Goal: Task Accomplishment & Management: Complete application form

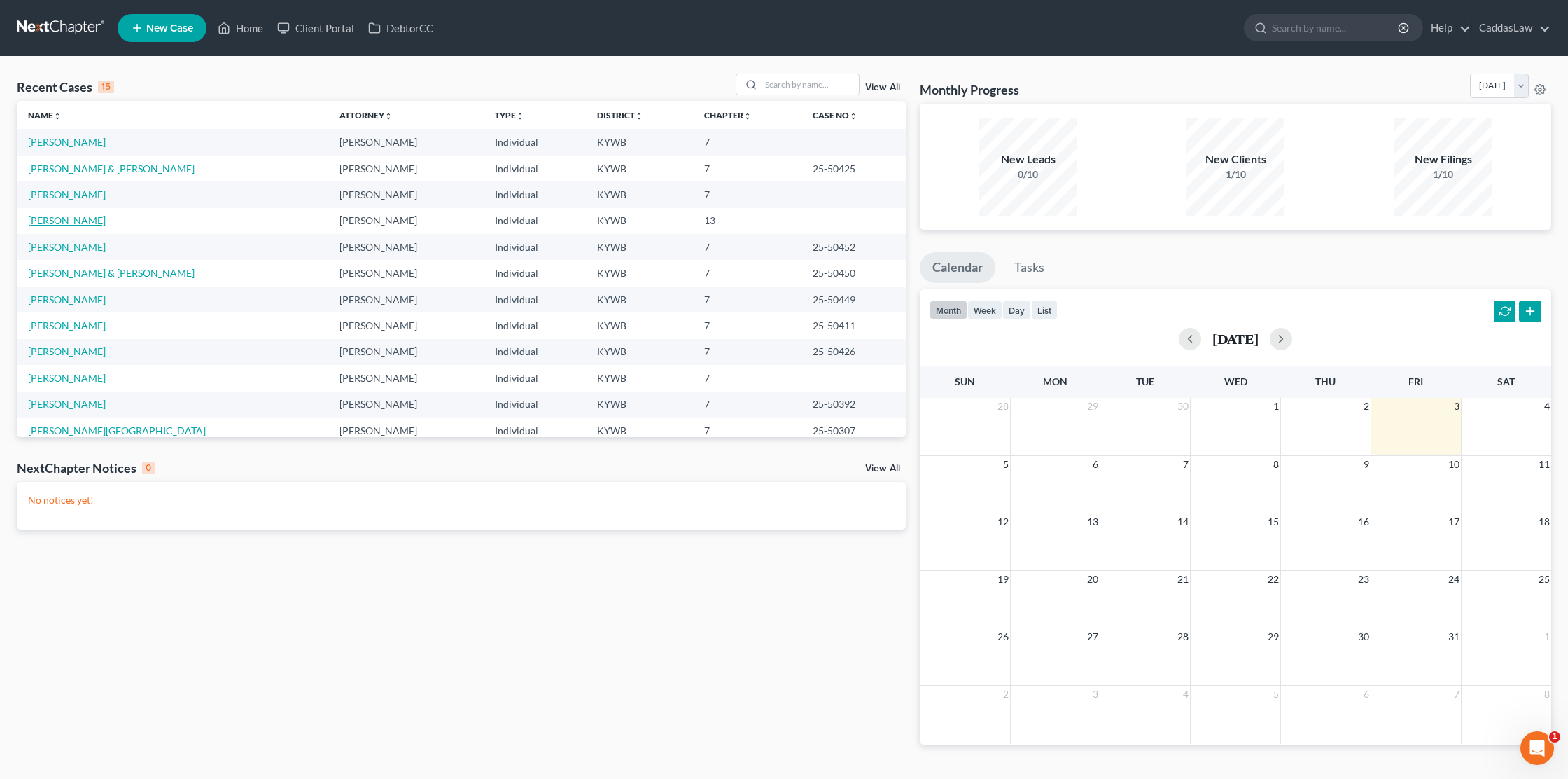
click at [62, 222] on link "[PERSON_NAME]" at bounding box center [67, 221] width 77 height 12
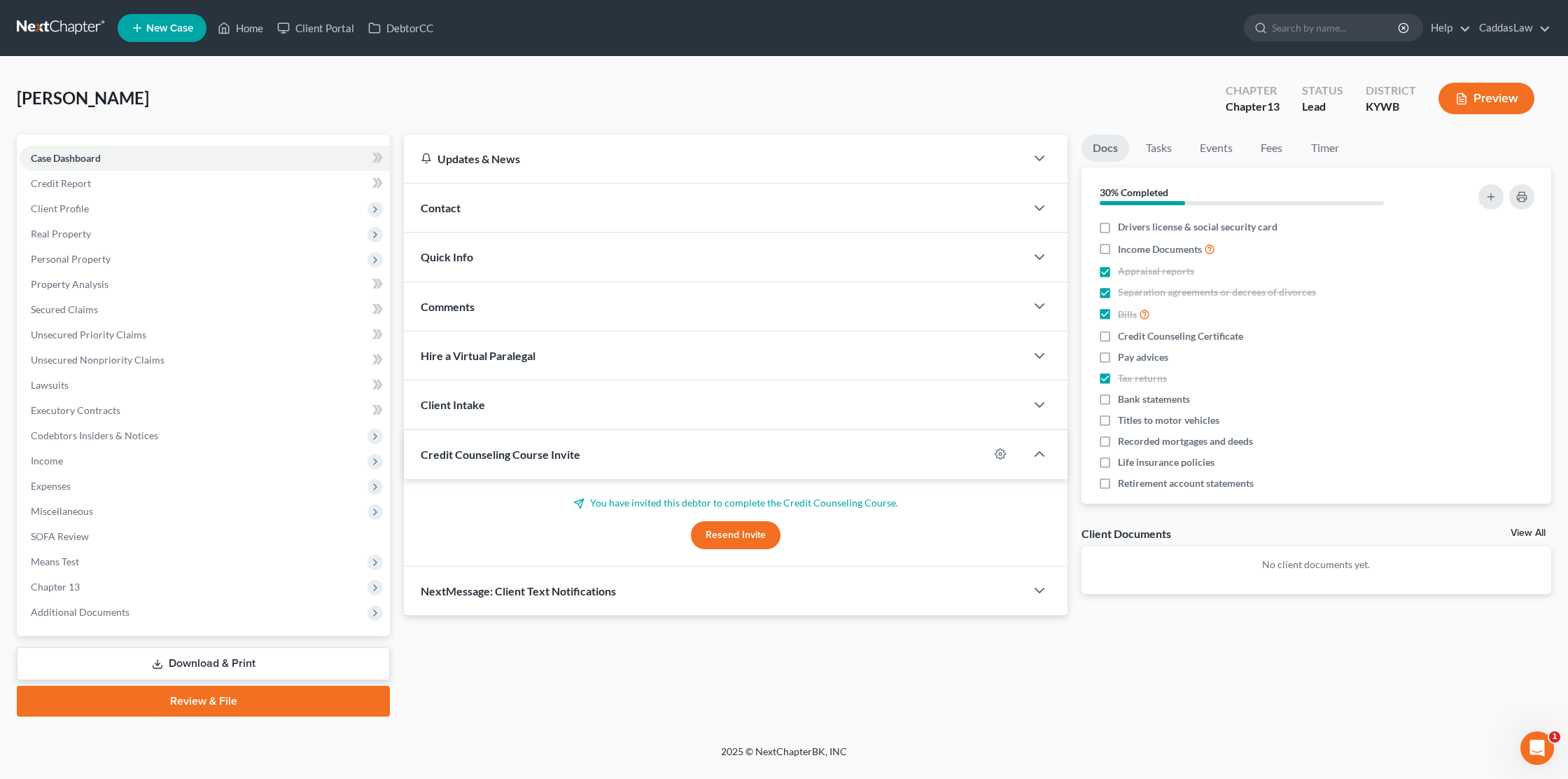
click at [775, 534] on button "Resend Invite" at bounding box center [736, 535] width 89 height 28
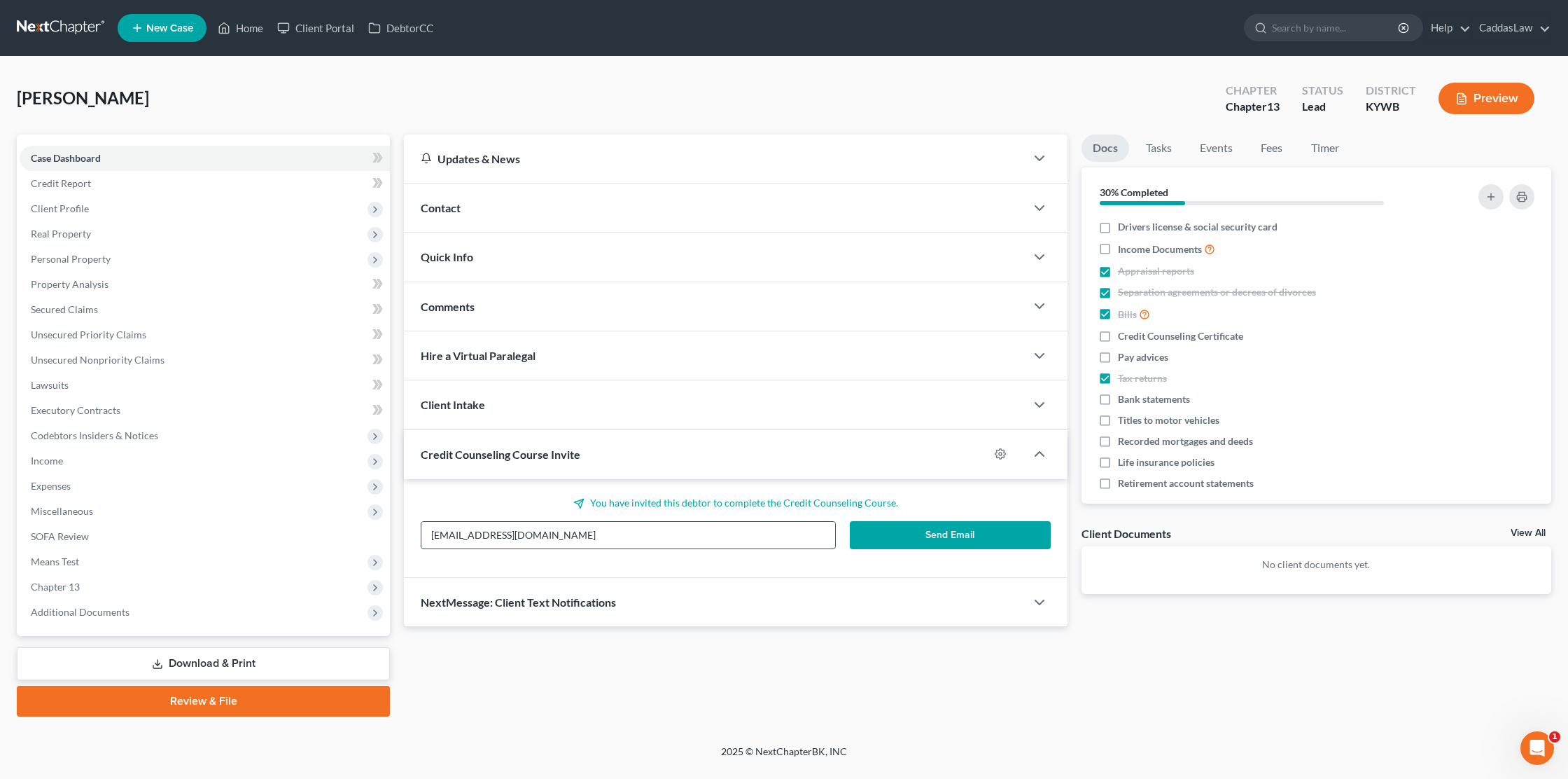
click at [490, 535] on input "[EMAIL_ADDRESS][DOMAIN_NAME]" at bounding box center [628, 535] width 414 height 27
type input "[EMAIL_ADDRESS][DOMAIN_NAME]"
click at [523, 506] on p "You have invited this debtor to complete the Credit Counseling Course." at bounding box center [736, 503] width 630 height 14
click at [989, 542] on button "Send Email" at bounding box center [950, 535] width 201 height 28
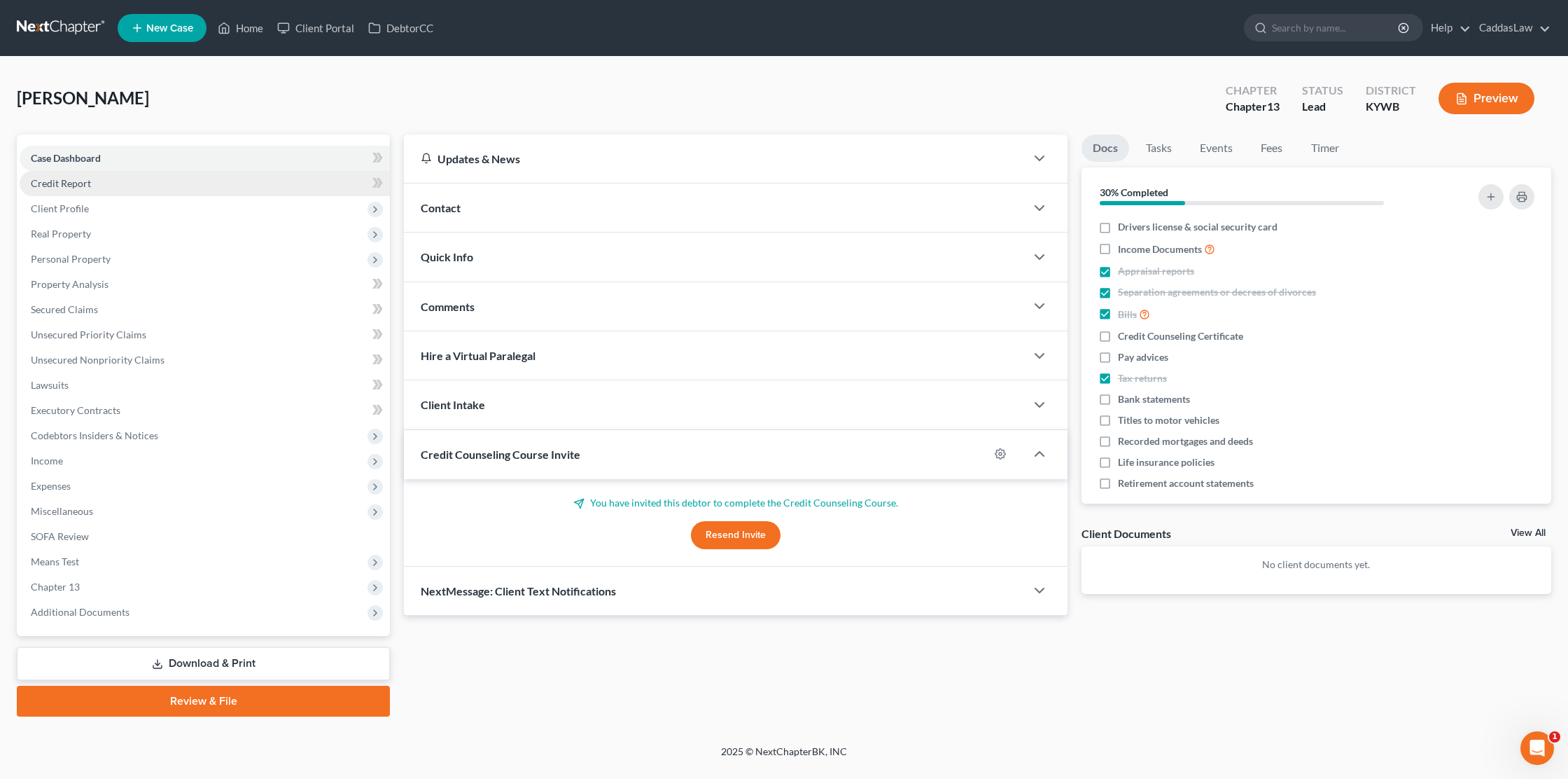
click at [86, 189] on link "Credit Report" at bounding box center [205, 183] width 370 height 25
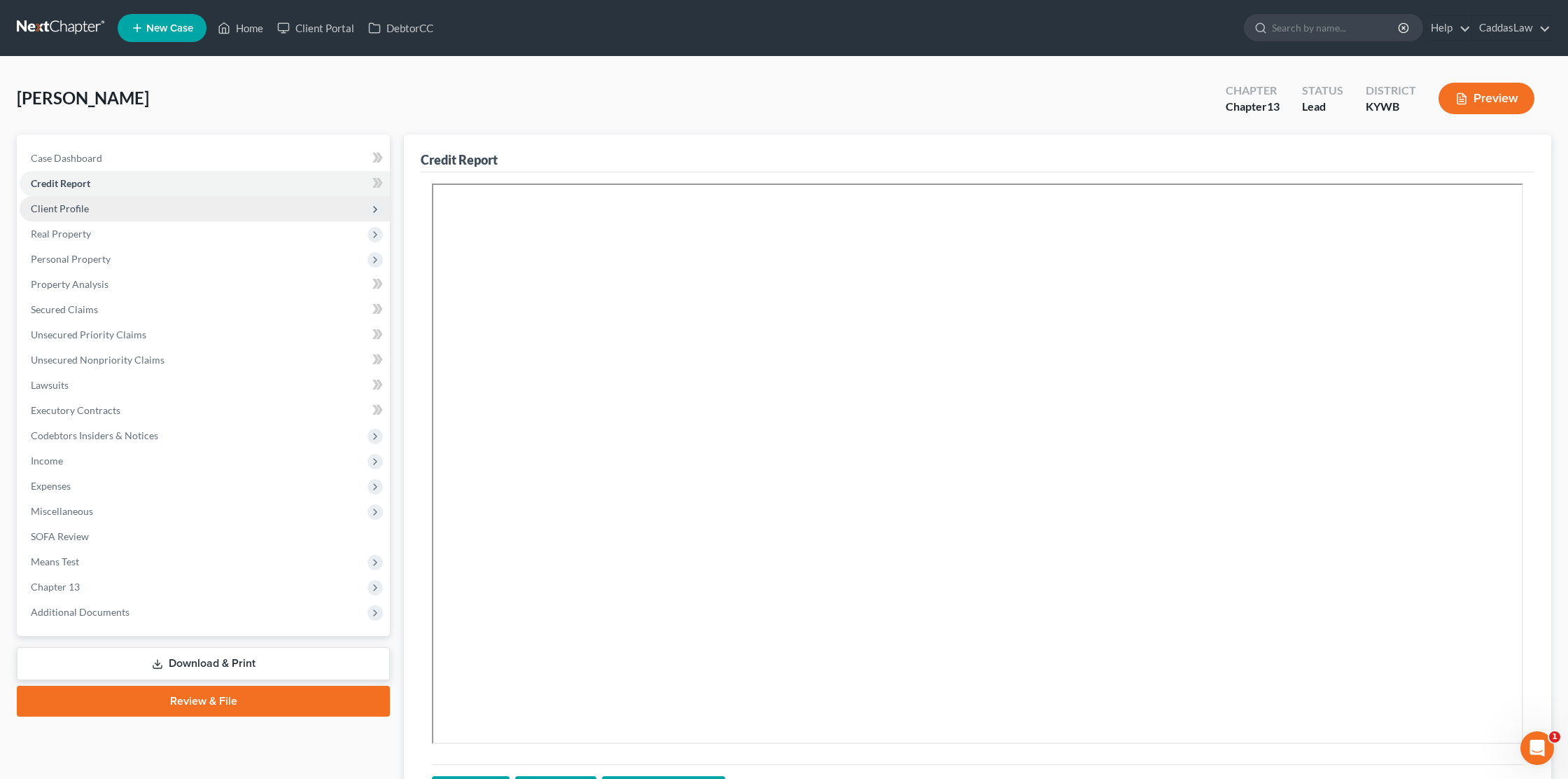
click at [77, 208] on span "Client Profile" at bounding box center [60, 209] width 59 height 12
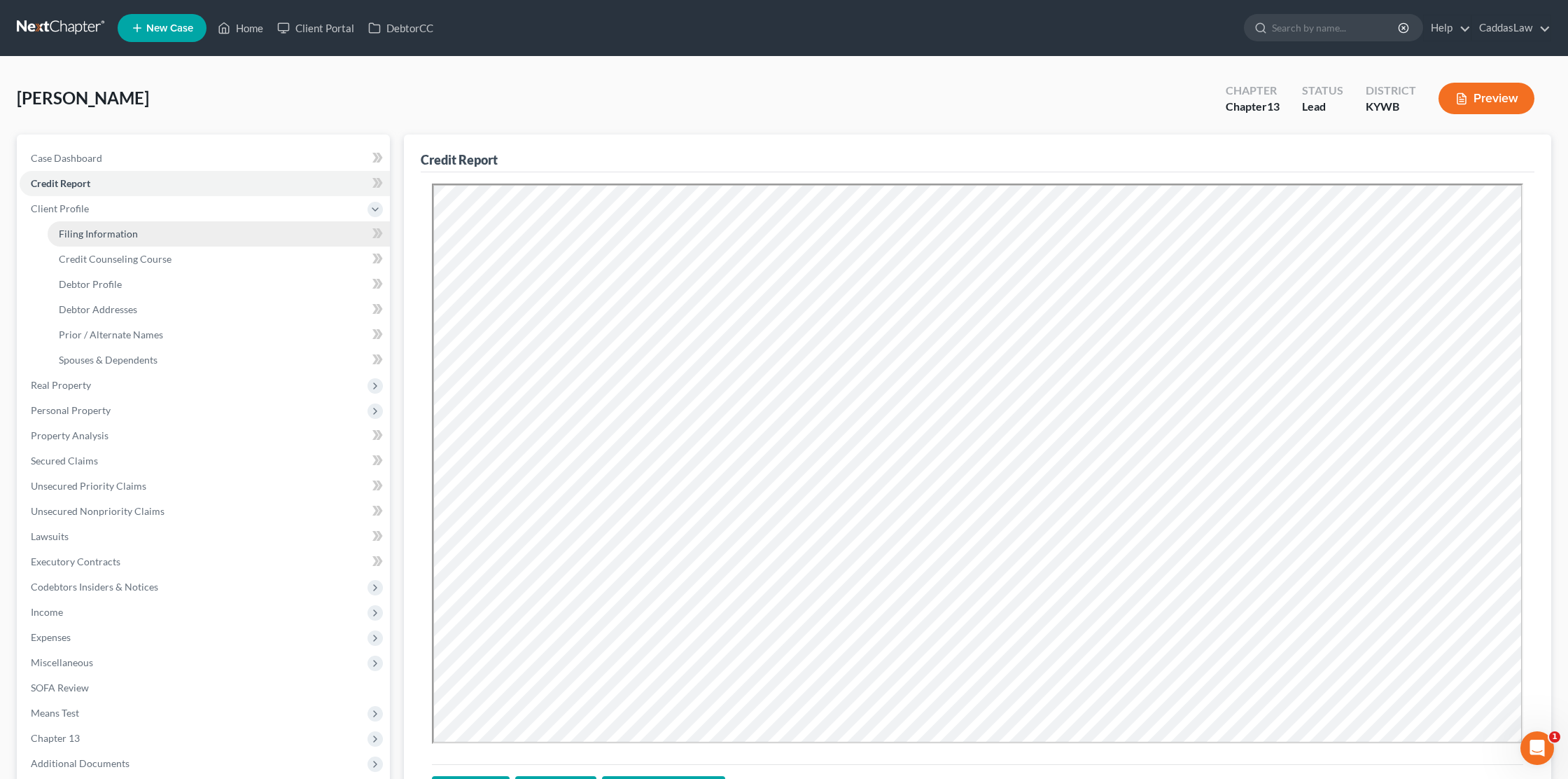
click at [80, 234] on span "Filing Information" at bounding box center [98, 234] width 79 height 12
select select "1"
select select "0"
select select "3"
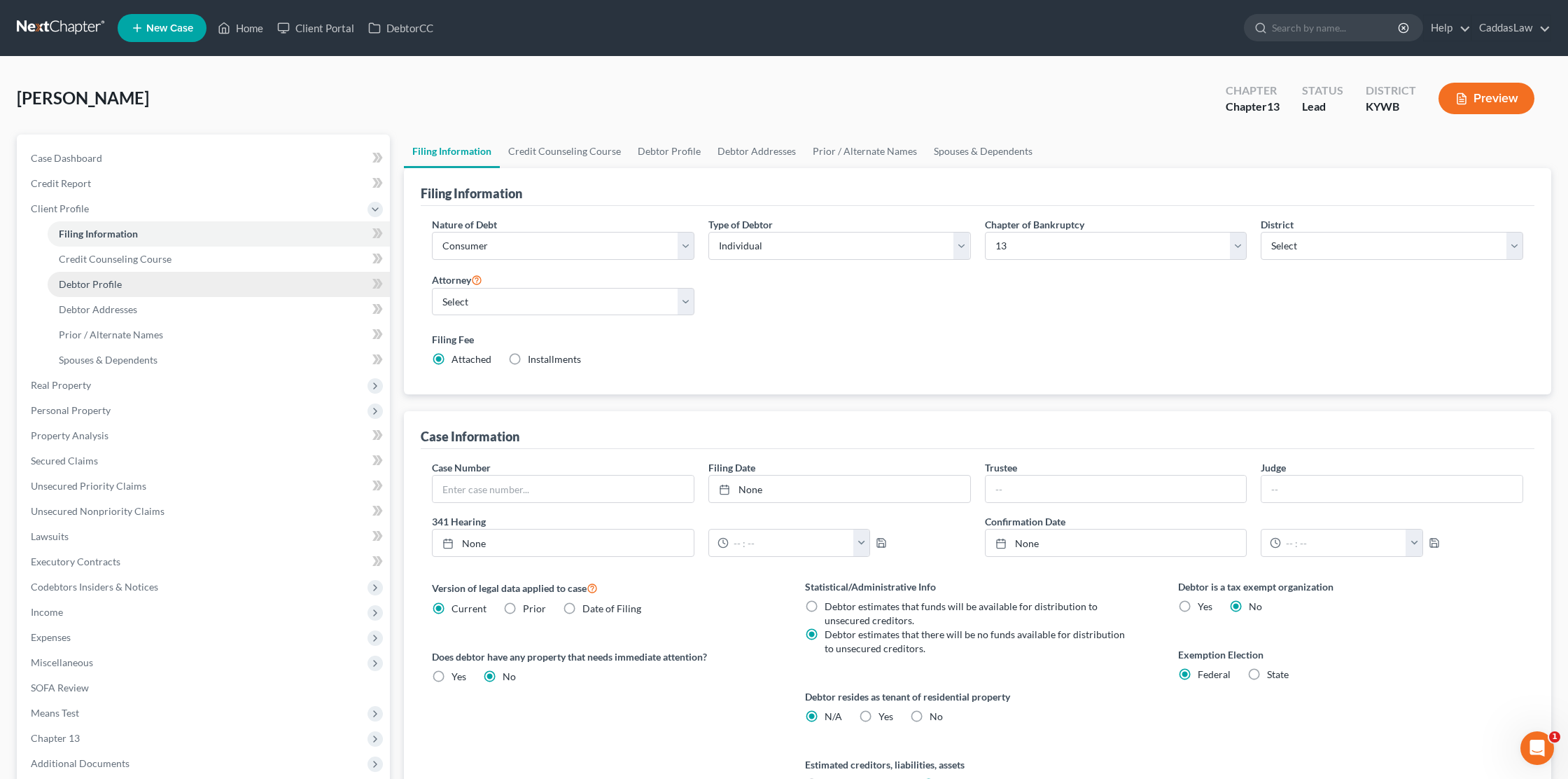
click at [153, 276] on link "Debtor Profile" at bounding box center [218, 284] width 343 height 25
select select "1"
